Goal: Navigation & Orientation: Find specific page/section

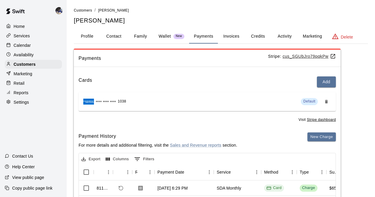
scroll to position [89, 0]
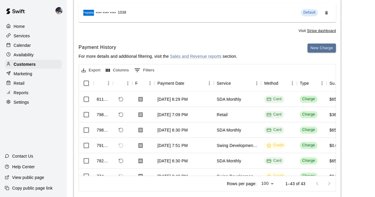
click at [35, 44] on div "Calendar" at bounding box center [33, 45] width 57 height 9
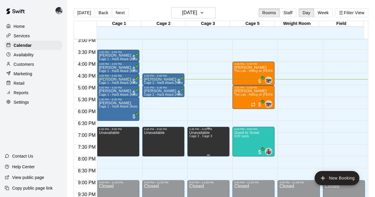
scroll to position [356, 0]
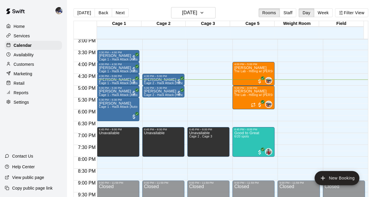
click at [112, 14] on button "Next" at bounding box center [120, 12] width 17 height 9
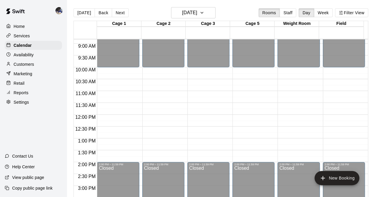
scroll to position [209, 0]
click at [98, 15] on button "Back" at bounding box center [102, 12] width 17 height 9
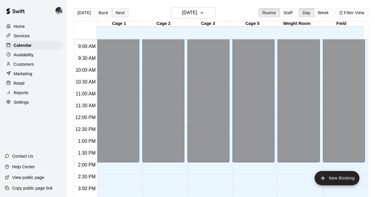
click at [119, 12] on button "Next" at bounding box center [120, 12] width 17 height 9
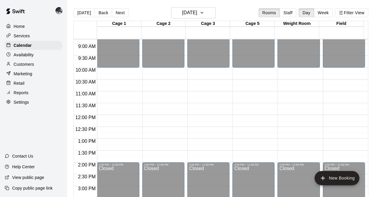
click at [35, 65] on div "Customers" at bounding box center [33, 64] width 57 height 9
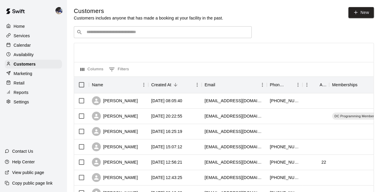
click at [13, 45] on div at bounding box center [9, 46] width 7 height 6
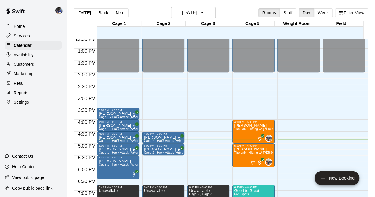
scroll to position [298, 0]
